Goal: Task Accomplishment & Management: Use online tool/utility

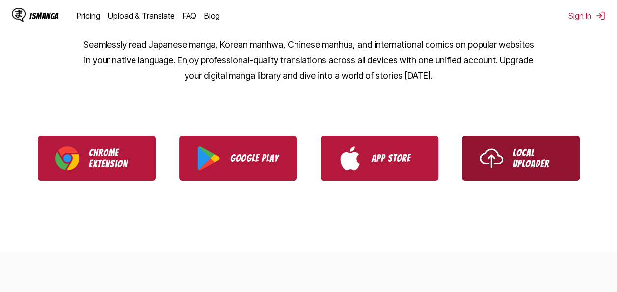
click at [519, 169] on link "Local Uploader" at bounding box center [521, 158] width 118 height 45
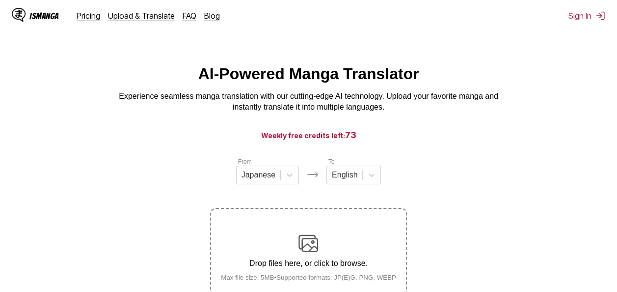
click at [315, 248] on img at bounding box center [309, 243] width 20 height 20
click at [0, 0] on input "Drop files here, or click to browse. Max file size: 5MB • Supported formats: JP…" at bounding box center [0, 0] width 0 height 0
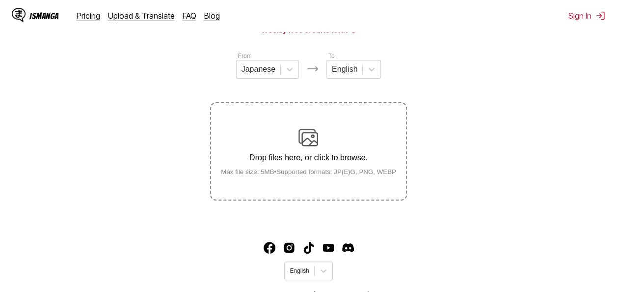
scroll to position [107, 0]
click at [312, 138] on img at bounding box center [309, 137] width 20 height 20
click at [0, 0] on input "Drop files here, or click to browse. Max file size: 5MB • Supported formats: JP…" at bounding box center [0, 0] width 0 height 0
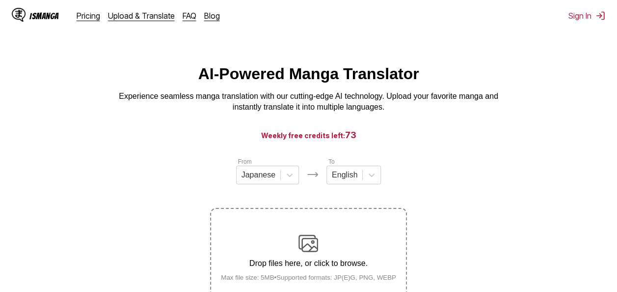
click at [417, 152] on main "AI-Powered Manga Translator Experience seamless manga translation with our cutt…" at bounding box center [308, 196] width 617 height 263
click at [307, 253] on img at bounding box center [309, 243] width 20 height 20
click at [0, 0] on input "Drop files here, or click to browse. Max file size: 5MB • Supported formats: JP…" at bounding box center [0, 0] width 0 height 0
click at [324, 244] on div "Drop files here, or click to browse. Max file size: 5MB • Supported formats: JP…" at bounding box center [308, 257] width 191 height 48
click at [0, 0] on input "Drop files here, or click to browse. Max file size: 5MB • Supported formats: JP…" at bounding box center [0, 0] width 0 height 0
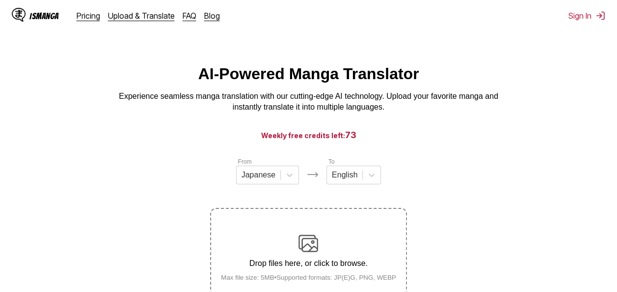
click at [539, 154] on main "AI-Powered Manga Translator Experience seamless manga translation with our cutt…" at bounding box center [308, 196] width 617 height 263
click at [542, 67] on div "AI-Powered Manga Translator Experience seamless manga translation with our cutt…" at bounding box center [309, 89] width 602 height 48
click at [308, 257] on div "Drop files here, or click to browse. Max file size: 5MB • Supported formats: JP…" at bounding box center [308, 257] width 191 height 48
click at [0, 0] on input "Drop files here, or click to browse. Max file size: 5MB • Supported formats: JP…" at bounding box center [0, 0] width 0 height 0
